Goal: Communication & Community: Answer question/provide support

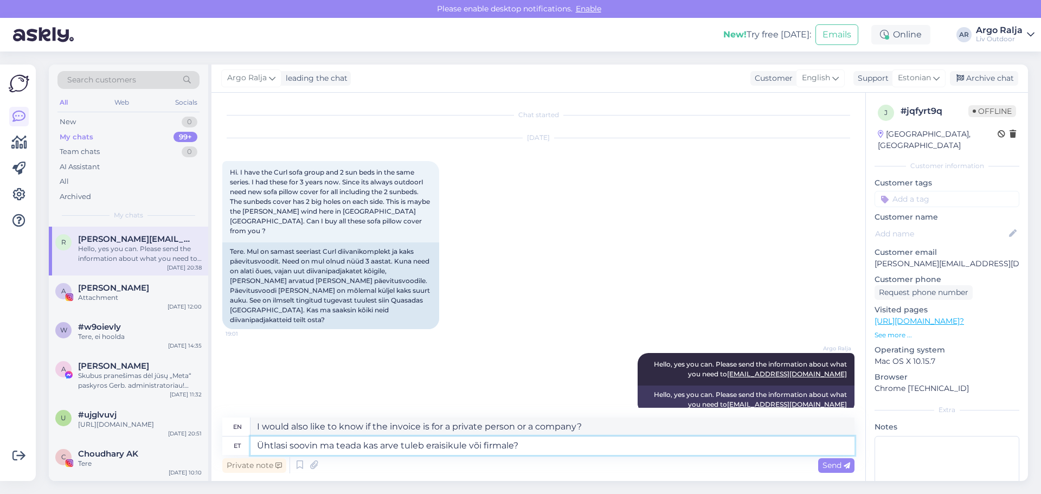
drag, startPoint x: 544, startPoint y: 441, endPoint x: 246, endPoint y: 448, distance: 298.2
click at [246, 448] on div "et Ühtlasi soovin ma teada kas arve tuleb eraisikule või firmale?" at bounding box center [538, 445] width 632 height 18
click at [577, 446] on textarea "Ühtlasi soovin ma teada kas arve tuleb eraisikule või firmale?" at bounding box center [552, 445] width 604 height 18
drag, startPoint x: 577, startPoint y: 446, endPoint x: 256, endPoint y: 445, distance: 321.4
click at [256, 445] on textarea "Ühtlasi soovin ma teada kas arve tuleb eraisikule või firmale?" at bounding box center [552, 445] width 604 height 18
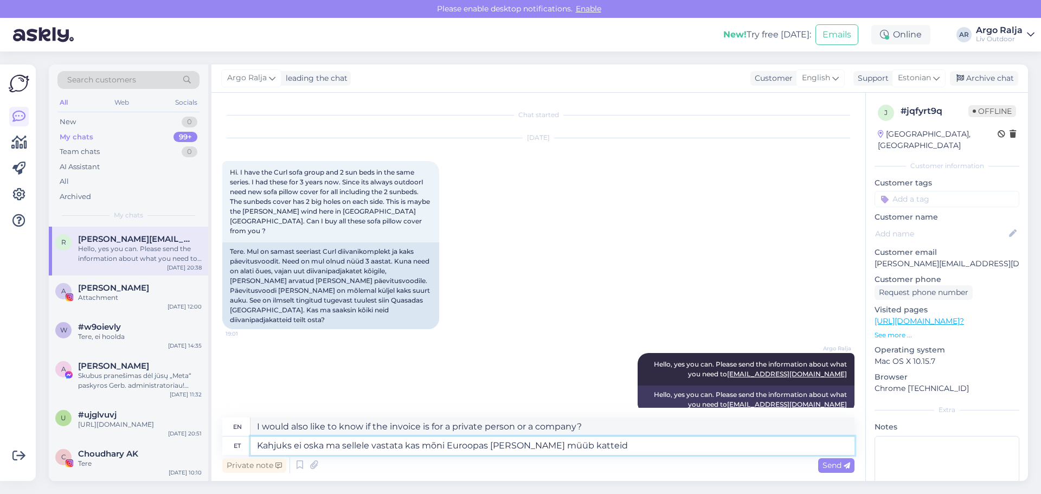
click at [685, 446] on textarea "Kahjuks ei oska ma sellele vastata kas mõni Euroopas [PERSON_NAME] müüb katteid" at bounding box center [552, 445] width 604 height 18
drag, startPoint x: 603, startPoint y: 427, endPoint x: 279, endPoint y: 423, distance: 324.1
click at [243, 423] on div "en Unfortunately, I can't answer whether any warehouses in [GEOGRAPHIC_DATA] se…" at bounding box center [538, 426] width 632 height 19
click at [328, 445] on textarea "Kahjuks ei oska ma sellele vastata kas mõni Euroopas [PERSON_NAME] müüb katteid" at bounding box center [552, 445] width 604 height 18
click at [303, 442] on textarea "Kahjuks ei oska ma sellele vastata kas mõni Euroopas [PERSON_NAME] müüb katteid" at bounding box center [552, 445] width 604 height 18
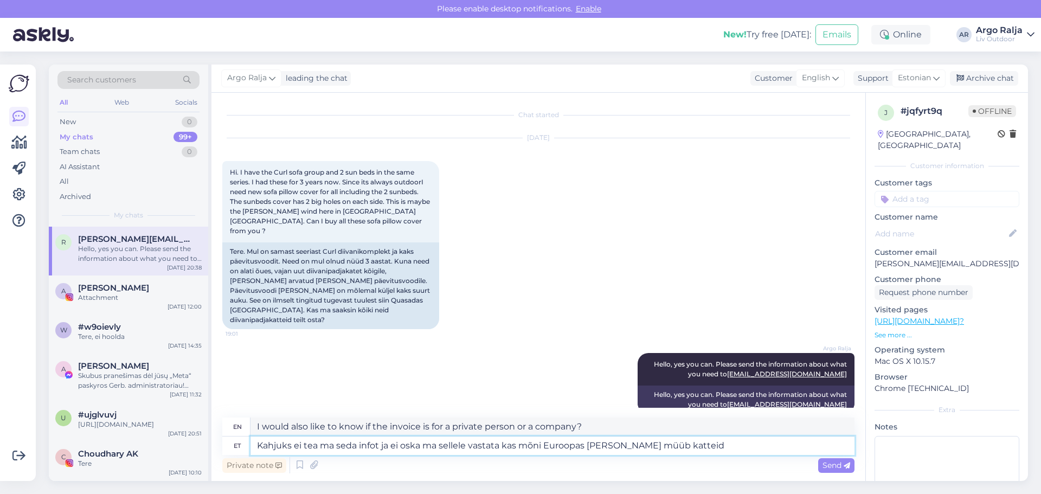
click at [437, 442] on textarea "Kahjuks ei tea ma seda infot ja ei oska ma sellele vastata kas mõni Euroopas [P…" at bounding box center [552, 445] width 604 height 18
drag, startPoint x: 735, startPoint y: 424, endPoint x: 298, endPoint y: 425, distance: 436.8
click at [247, 432] on div "en Unfortunately, I don't know this information and can't answer whether any wa…" at bounding box center [538, 426] width 632 height 19
click at [686, 443] on textarea "Kahjuks ei tea ma seda infot ja ei oska sellele vastata kas mõni Euroopas [PERS…" at bounding box center [552, 445] width 604 height 18
click at [637, 444] on textarea "Kahjuks ei tea ma seda infot ja ei oska sellele vastata kas mõni Euroopas [PERS…" at bounding box center [552, 445] width 604 height 18
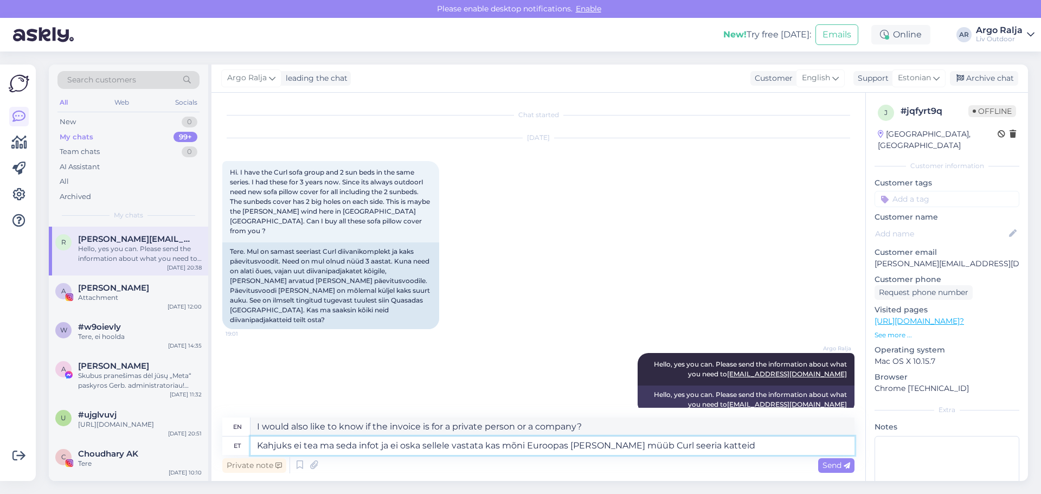
click at [729, 443] on textarea "Kahjuks ei tea ma seda infot ja ei oska sellele vastata kas mõni Euroopas [PERS…" at bounding box center [552, 445] width 604 height 18
drag, startPoint x: 781, startPoint y: 426, endPoint x: 262, endPoint y: 428, distance: 519.2
click at [257, 432] on textarea "Unfortunately, I don't know this information and can't answer whether any wareh…" at bounding box center [552, 426] width 604 height 18
drag, startPoint x: 739, startPoint y: 448, endPoint x: 240, endPoint y: 443, distance: 498.6
click at [240, 443] on div "et Kahjuks ei tea ma seda infot ja ei oska sellele vastata kas mõni Euroopas [P…" at bounding box center [538, 445] width 632 height 18
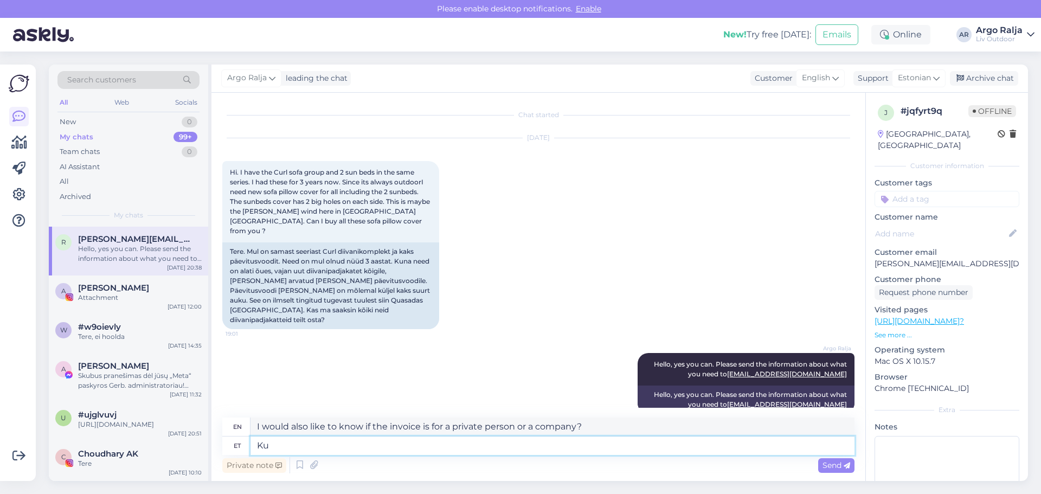
type textarea "K"
drag, startPoint x: 477, startPoint y: 445, endPoint x: 204, endPoint y: 453, distance: 273.2
click at [204, 453] on div "Search customers All Web Socials New 0 My chats 99+ Team chats 0 AI Assistant A…" at bounding box center [538, 272] width 979 height 416
click at [505, 446] on textarea "[PERSON_NAME] poolt on katted saadaval [PERSON_NAME] tehase tellimusena ja" at bounding box center [552, 445] width 604 height 18
click at [584, 444] on textarea "[PERSON_NAME] poolt on katted saadaval [PERSON_NAME] tehase tellimusena [PERSON…" at bounding box center [552, 445] width 604 height 18
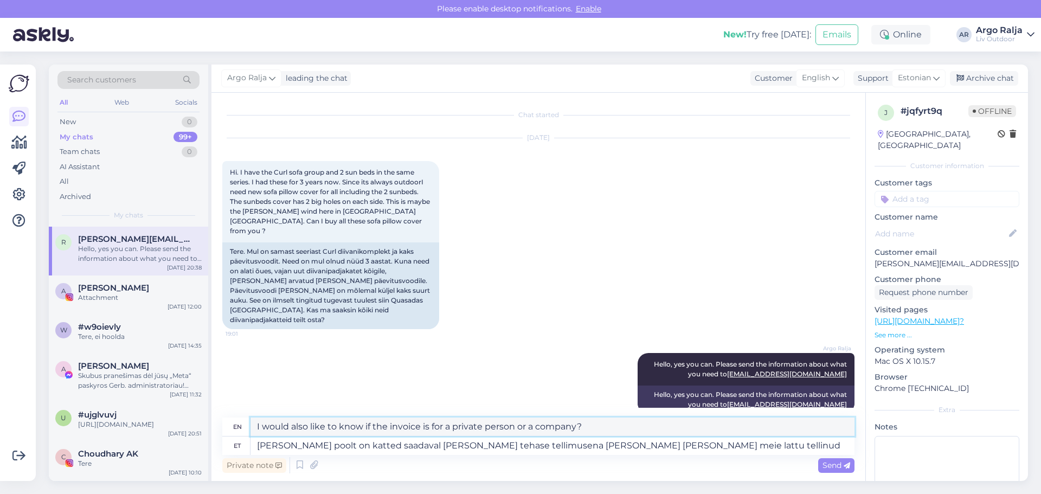
drag, startPoint x: 706, startPoint y: 429, endPoint x: 248, endPoint y: 430, distance: 457.9
click at [248, 430] on div "en Our covers are only available as factory orders and we have ordered them for…" at bounding box center [538, 426] width 632 height 19
click at [668, 443] on textarea "[PERSON_NAME] poolt on katted saadaval [PERSON_NAME] tehase tellimusena [PERSON…" at bounding box center [552, 445] width 604 height 18
drag, startPoint x: 689, startPoint y: 448, endPoint x: 202, endPoint y: 458, distance: 486.8
click at [202, 458] on div "Search customers All Web Socials New 0 My chats 99+ Team chats 0 AI Assistant A…" at bounding box center [538, 272] width 979 height 416
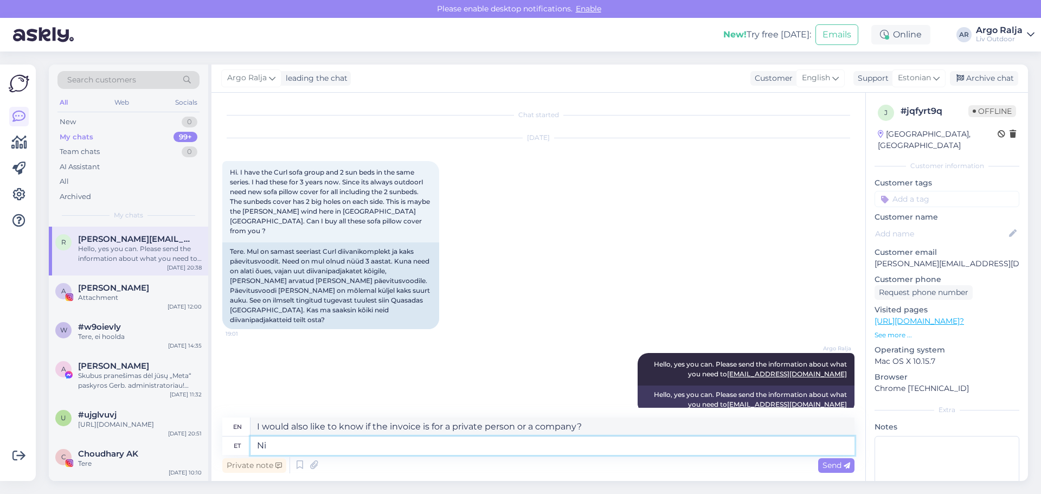
type textarea "N"
type textarea "M"
drag, startPoint x: 442, startPoint y: 447, endPoint x: 260, endPoint y: 450, distance: 182.1
click at [258, 450] on textarea "Oleme need varasemalt lattu tellinud" at bounding box center [552, 445] width 604 height 18
type textarea "[PERSON_NAME] need eelnevalt spetsiaalselt tellinud."
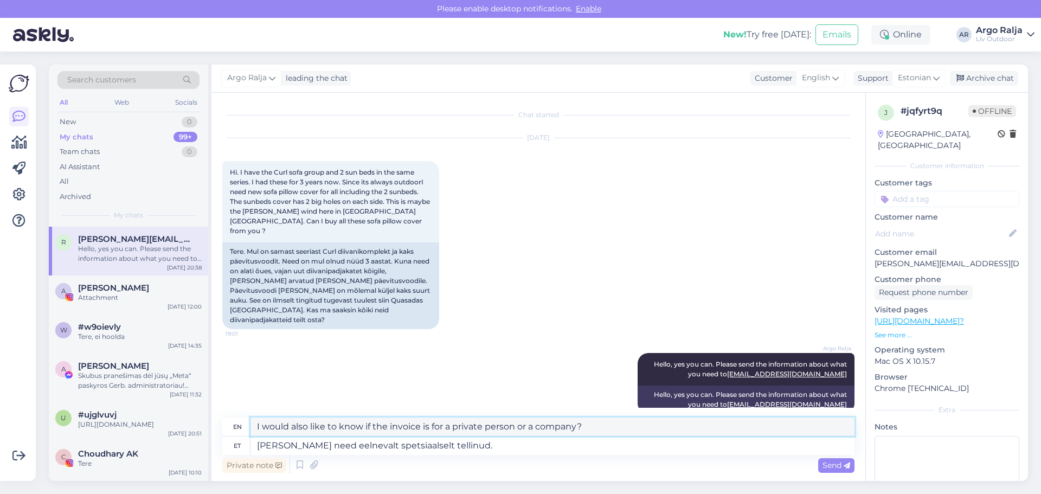
drag, startPoint x: 483, startPoint y: 426, endPoint x: 252, endPoint y: 440, distance: 231.3
click at [252, 440] on div "en and we have specially ordered them in advance. et [PERSON_NAME] need eelneva…" at bounding box center [538, 435] width 632 height 37
